Goal: Navigation & Orientation: Find specific page/section

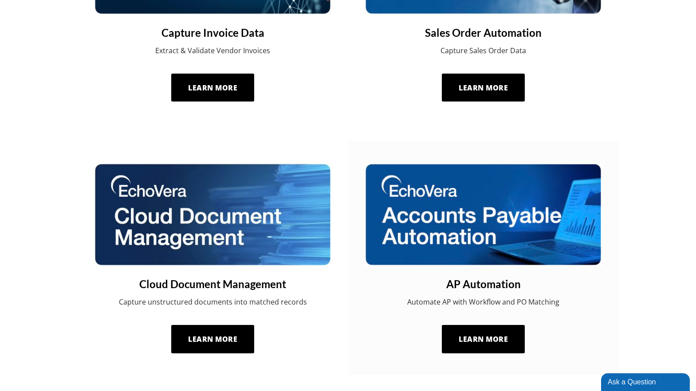
scroll to position [541, 0]
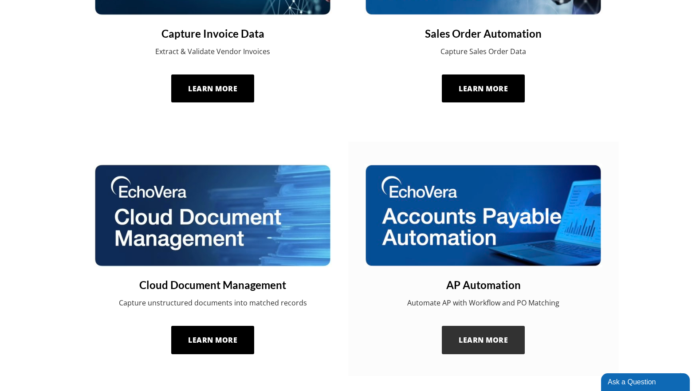
click at [485, 341] on span "Learn More" at bounding box center [482, 340] width 49 height 10
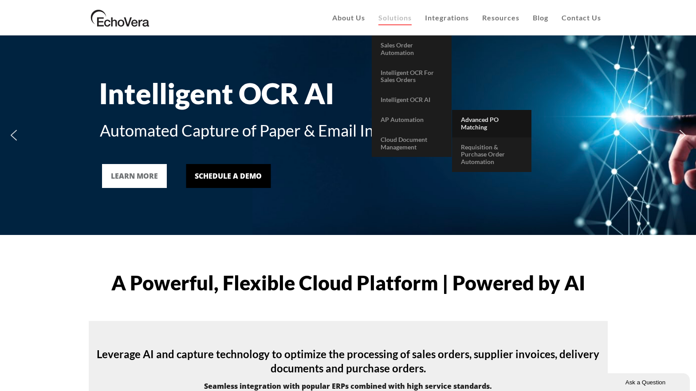
click at [465, 117] on span "Advanced PO Matching" at bounding box center [480, 123] width 38 height 15
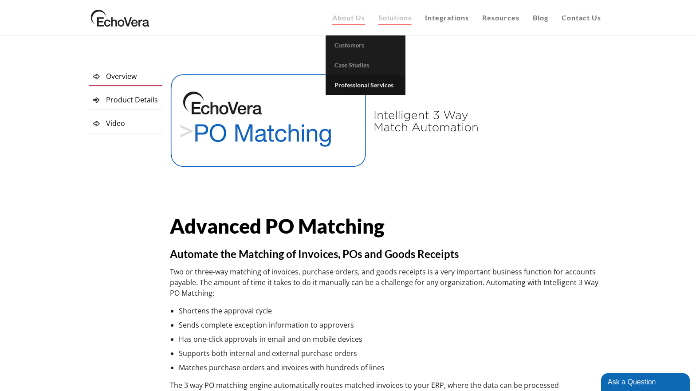
click at [352, 86] on span "Professional Services" at bounding box center [363, 85] width 59 height 8
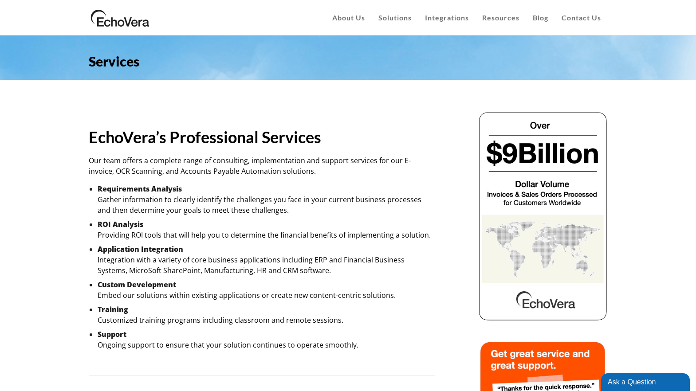
click at [130, 26] on img at bounding box center [120, 18] width 63 height 22
